Goal: Information Seeking & Learning: Learn about a topic

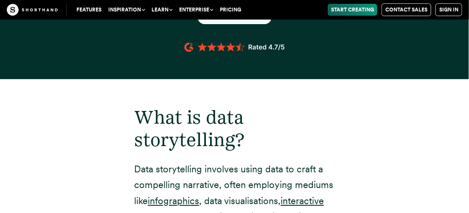
click at [315, 116] on h2 "What is data storytelling?" at bounding box center [234, 128] width 201 height 45
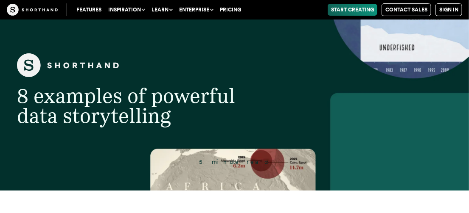
scroll to position [34, 0]
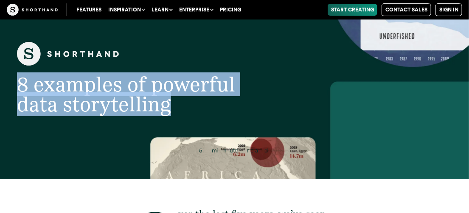
drag, startPoint x: 19, startPoint y: 86, endPoint x: 193, endPoint y: 123, distance: 177.9
click at [193, 123] on header "8 examples of powerful data storytelling 5 minute read" at bounding box center [234, 83] width 469 height 194
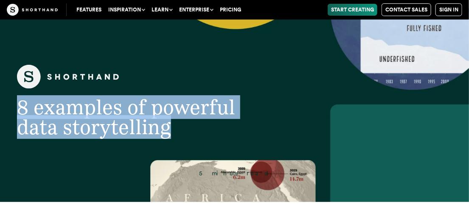
scroll to position [0, 0]
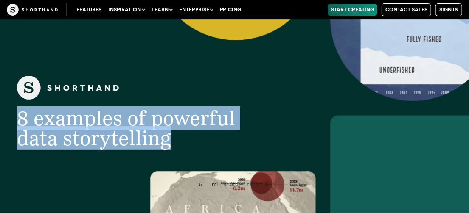
copy span "8 examples of powerful data storytelling"
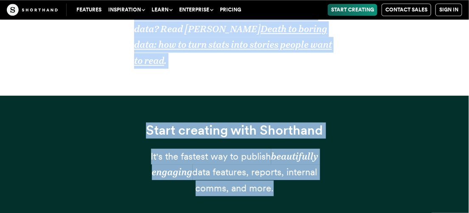
scroll to position [726, 0]
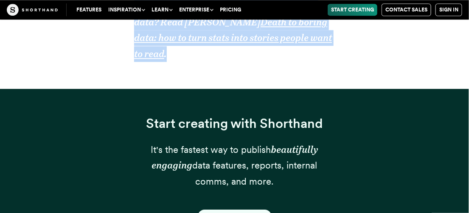
drag, startPoint x: 179, startPoint y: 77, endPoint x: 250, endPoint y: 86, distance: 71.8
copy div "lor ips dolo sita conse, ad’el sedd ei temporinc ut laboreetd magn aliquaenimad…"
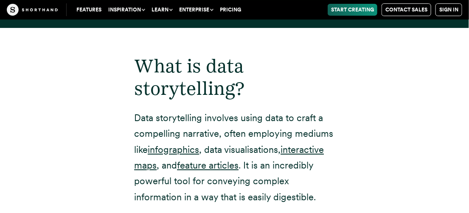
scroll to position [997, 0]
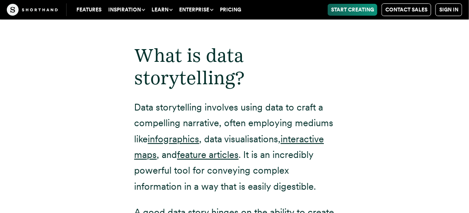
click at [279, 69] on h2 "What is data storytelling?" at bounding box center [234, 67] width 201 height 45
click at [262, 58] on h2 "What is data storytelling?" at bounding box center [234, 67] width 201 height 45
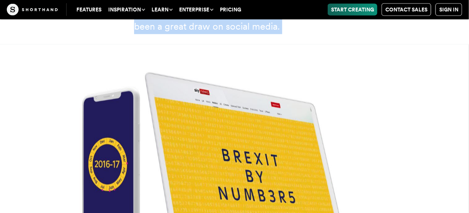
scroll to position [3552, 0]
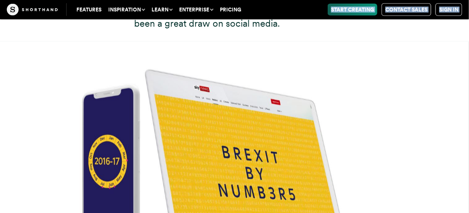
drag, startPoint x: 137, startPoint y: 53, endPoint x: 269, endPoint y: 9, distance: 139.7
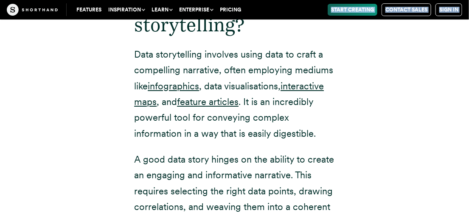
scroll to position [1007, 0]
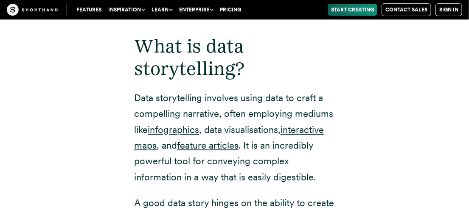
click at [307, 99] on p "Data storytelling involves using data to craft a compelling narrative, often em…" at bounding box center [234, 137] width 201 height 95
click at [322, 48] on h2 "What is data storytelling?" at bounding box center [234, 57] width 201 height 45
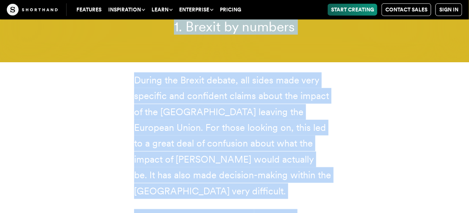
scroll to position [3295, 0]
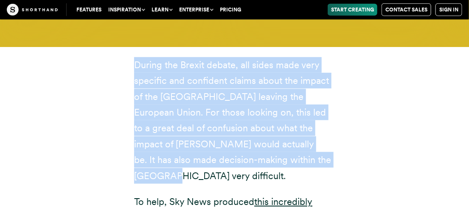
drag, startPoint x: 137, startPoint y: 43, endPoint x: 320, endPoint y: 171, distance: 223.6
copy article "What is data storytelling? Data storytelling involves using data to craft a com…"
click at [409, 131] on div "During the Brexit debate, all sides made very specific and confident claims abo…" at bounding box center [234, 173] width 469 height 252
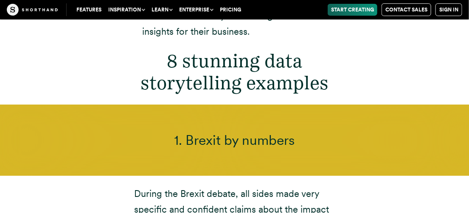
scroll to position [3193, 0]
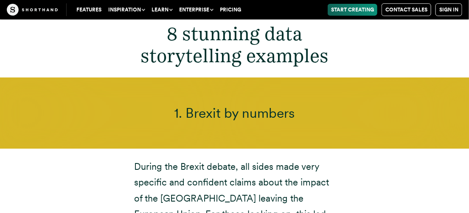
drag, startPoint x: 293, startPoint y: 115, endPoint x: 176, endPoint y: 111, distance: 116.7
click at [176, 111] on span "1. Brexit by numbers" at bounding box center [234, 113] width 120 height 17
copy span "1. Brexit by numbers"
